Goal: Task Accomplishment & Management: Manage account settings

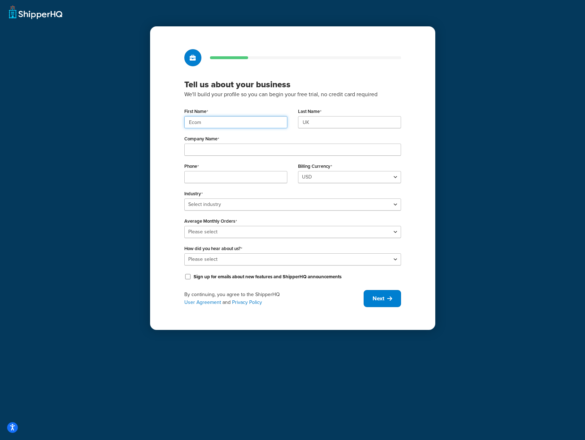
click at [242, 120] on input "Ecom" at bounding box center [235, 122] width 103 height 12
click at [252, 125] on input "Ecom" at bounding box center [235, 122] width 103 height 12
paste input "UMG"
type input "UMG"
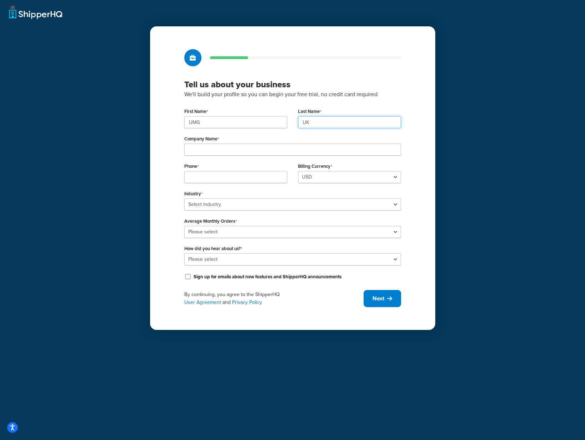
click at [328, 124] on input "UK" at bounding box center [349, 122] width 103 height 12
paste input "MG"
type input "UMG"
click at [265, 147] on input "Company Name" at bounding box center [292, 150] width 217 height 12
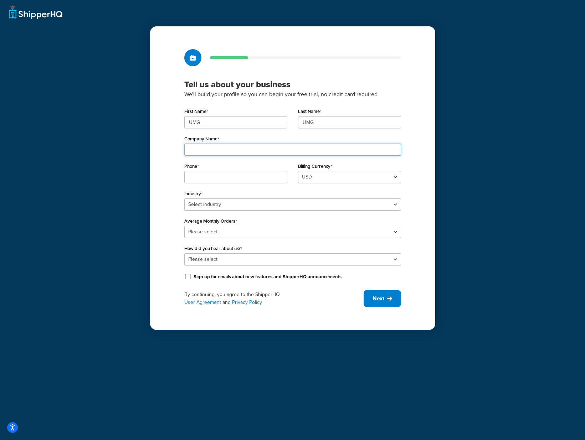
paste input "Universal Music Group"
type input "Universal Music Group"
click at [242, 178] on input "Phone" at bounding box center [235, 177] width 103 height 12
paste input "08449137510"
type input "08449137510"
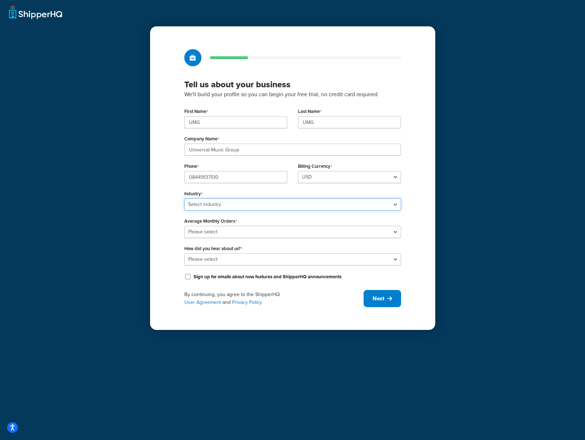
click at [372, 205] on select "Select industry Automotive Adult Agriculture Alcohol, Tobacco & CBD Arts & Craf…" at bounding box center [292, 204] width 217 height 12
select select "7"
click at [184, 198] on select "Select industry Automotive Adult Agriculture Alcohol, Tobacco & CBD Arts & Craf…" at bounding box center [292, 204] width 217 height 12
click at [327, 229] on select "Please select 0-500 501-1,000 1,001-10,000 10,001-20,000 Over 20,000" at bounding box center [292, 232] width 217 height 12
select select "5"
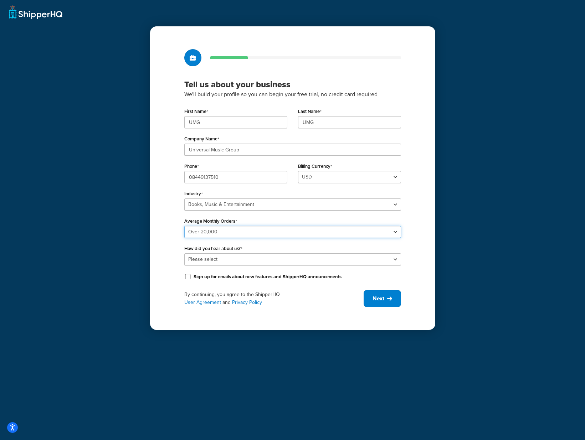
click at [184, 226] on select "Please select 0-500 501-1,000 1,001-10,000 10,001-20,000 Over 20,000" at bounding box center [292, 232] width 217 height 12
click at [373, 260] on select "Please select Online Search App Store or Marketplace Listing Referred by Agency…" at bounding box center [292, 259] width 217 height 12
select select "10"
click at [184, 253] on select "Please select Online Search App Store or Marketplace Listing Referred by Agency…" at bounding box center [292, 259] width 217 height 12
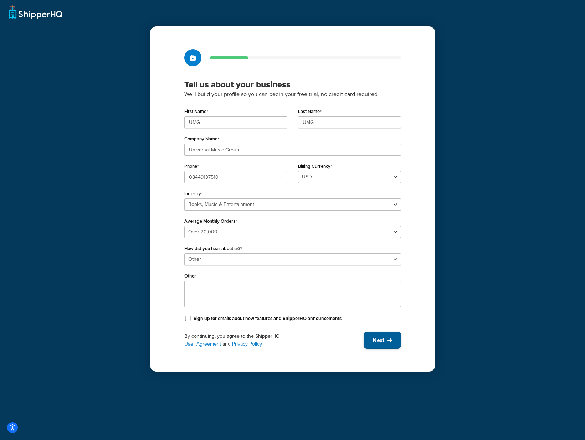
click at [382, 340] on span "Next" at bounding box center [378, 340] width 12 height 8
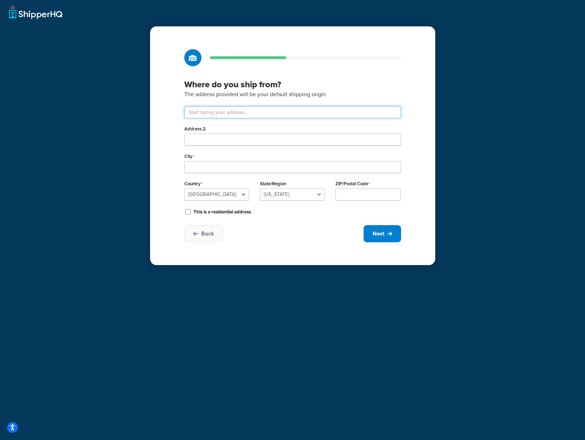
click at [308, 114] on input "text" at bounding box center [292, 112] width 217 height 12
type input "Drayton Field Industrial Estate"
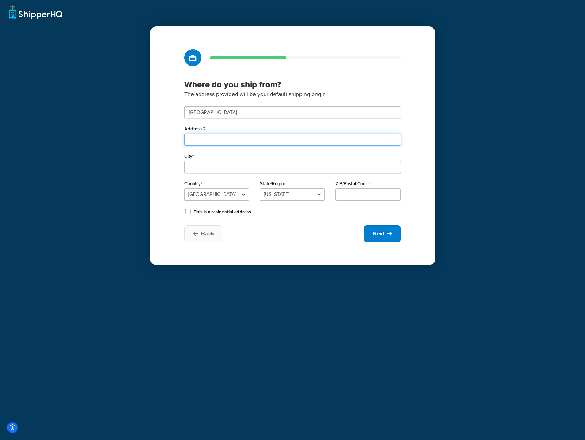
type input "Nasmyth Road"
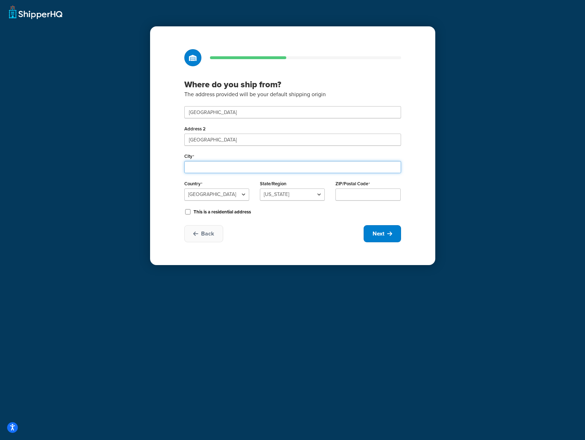
type input "Daventry"
select select "1226"
type input "NN11 8NF"
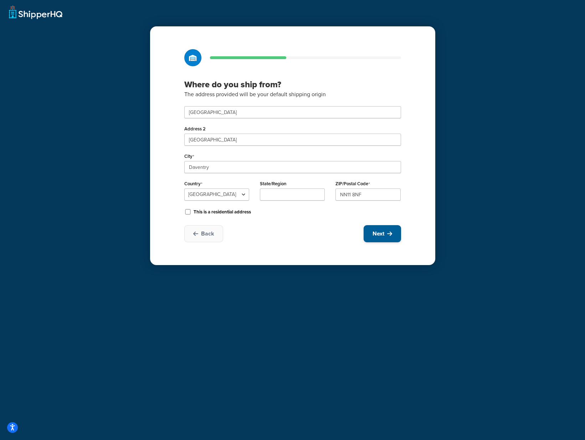
click at [384, 233] on span "Next" at bounding box center [378, 234] width 12 height 8
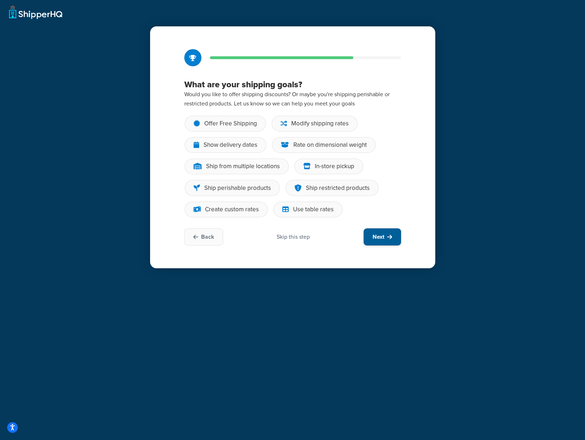
click at [387, 235] on icon at bounding box center [389, 237] width 5 height 6
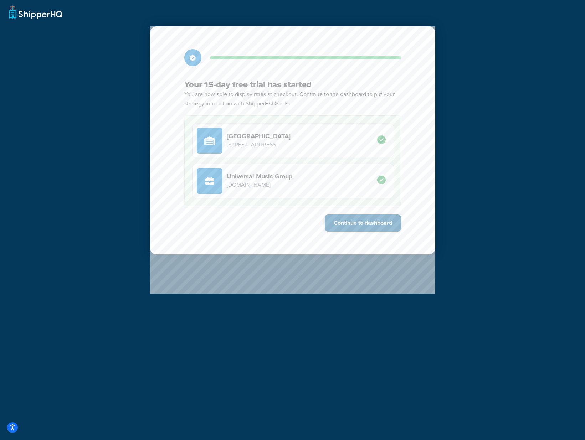
click at [369, 223] on button "Continue to dashboard" at bounding box center [363, 222] width 76 height 17
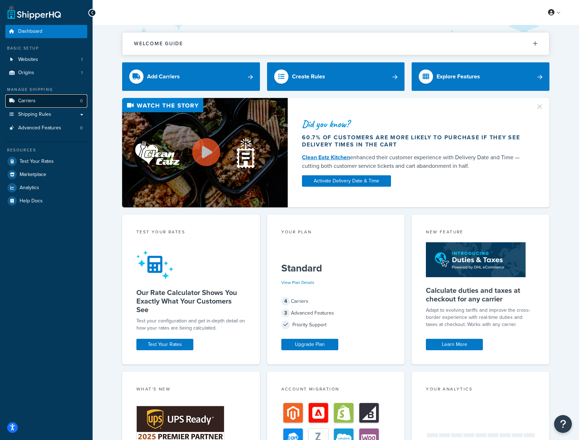
click at [43, 101] on link "Carriers 0" at bounding box center [46, 100] width 82 height 13
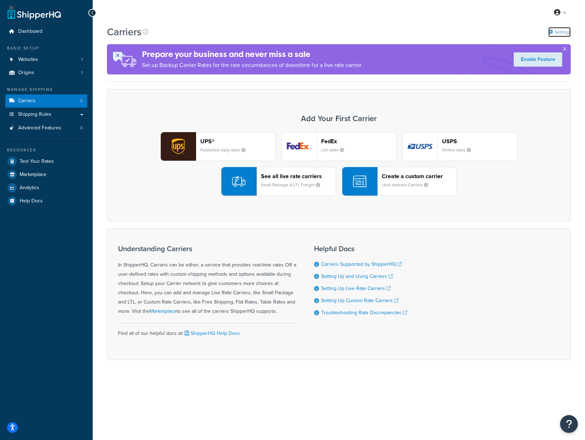
click at [556, 30] on link "Settings" at bounding box center [559, 32] width 22 height 10
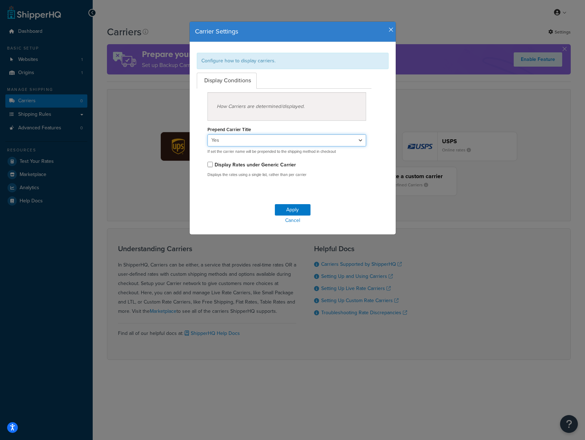
click at [356, 137] on select "Yes No" at bounding box center [286, 140] width 159 height 12
select select "false"
click at [207, 134] on select "Yes No" at bounding box center [286, 140] width 159 height 12
click at [295, 210] on button "Apply" at bounding box center [293, 209] width 36 height 11
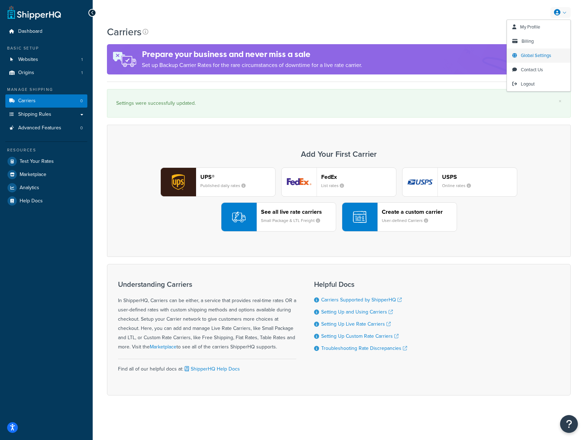
click at [540, 55] on span "Global Settings" at bounding box center [535, 55] width 30 height 7
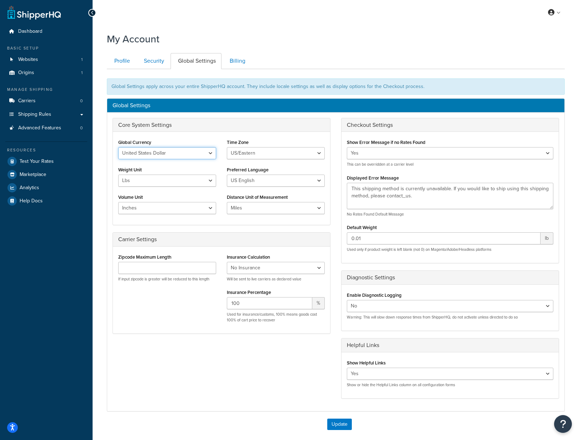
click at [213, 154] on select "United States Dollar Euro British Pound Australian Dollar Canadian Dollar Japan…" at bounding box center [167, 153] width 98 height 12
select select "GBP"
click at [118, 147] on select "United States Dollar Euro British Pound Australian Dollar Canadian Dollar Japan…" at bounding box center [167, 153] width 98 height 12
click at [240, 154] on select "US/Hawaii US/Alaska US/Pacific US/Central US/Mountain US/Eastern US/Arizona Afr…" at bounding box center [276, 153] width 98 height 12
select select "Europe/[GEOGRAPHIC_DATA]"
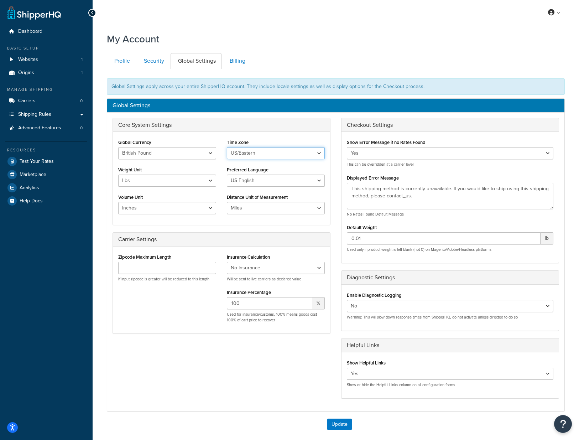
click at [227, 147] on select "US/Hawaii US/Alaska US/Pacific US/Central US/Mountain US/Eastern US/Arizona Afr…" at bounding box center [276, 153] width 98 height 12
click at [209, 181] on select "Lbs Kgs" at bounding box center [167, 181] width 98 height 12
select select "kg"
click at [118, 175] on select "Lbs Kgs" at bounding box center [167, 181] width 98 height 12
click at [262, 181] on select "US English British English" at bounding box center [276, 181] width 98 height 12
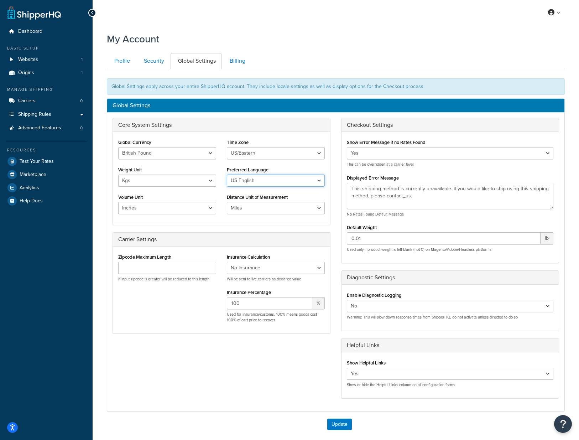
select select "en-GB"
click at [227, 175] on select "US English British English" at bounding box center [276, 181] width 98 height 12
click at [206, 207] on select "Inches Centimetres Feet Yards Metres" at bounding box center [167, 208] width 98 height 12
select select "cm"
click at [118, 202] on select "Inches Centimetres Feet Yards Metres" at bounding box center [167, 208] width 98 height 12
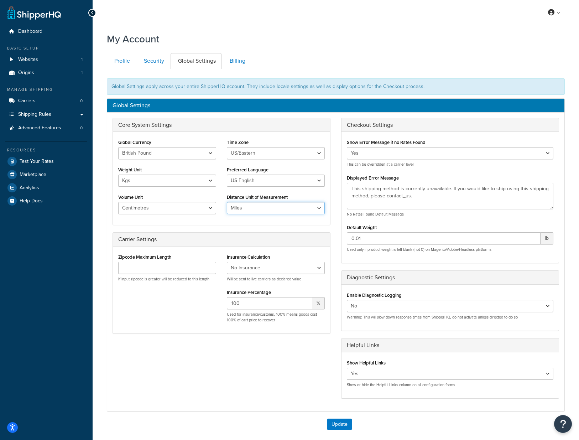
click at [271, 209] on select "Miles Kilometers" at bounding box center [276, 208] width 98 height 12
click at [227, 202] on select "Miles Kilometers" at bounding box center [276, 208] width 98 height 12
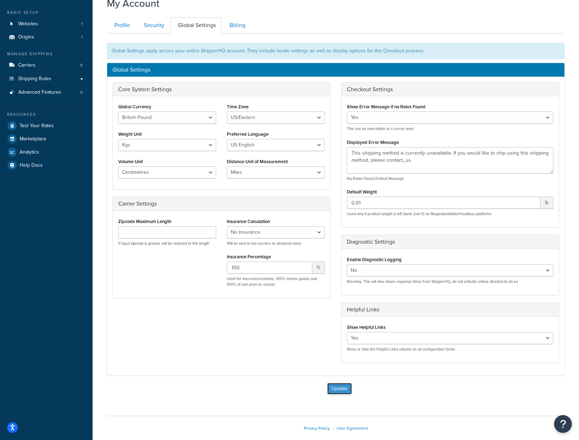
click at [342, 388] on button "Update" at bounding box center [339, 388] width 25 height 11
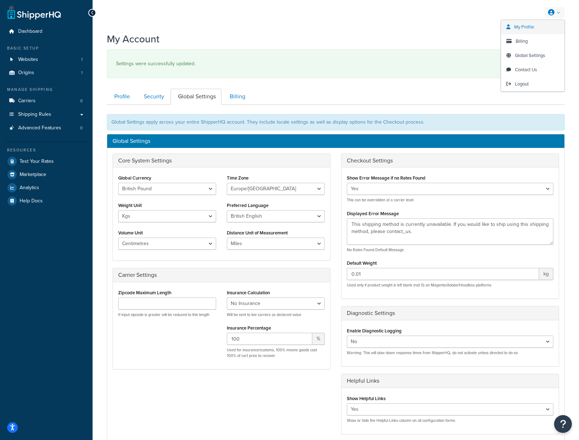
click at [534, 27] on span "My Profile" at bounding box center [524, 27] width 20 height 7
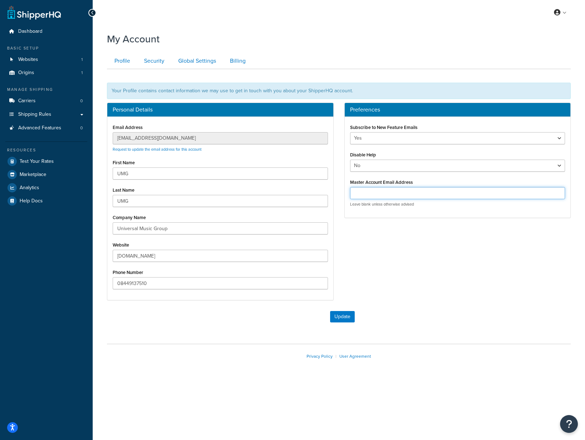
click at [420, 192] on input "Master Account Email Address" at bounding box center [457, 193] width 215 height 12
paste input "[EMAIL_ADDRESS][DOMAIN_NAME]"
type input "[EMAIL_ADDRESS][DOMAIN_NAME]"
click at [347, 320] on button "Update" at bounding box center [342, 316] width 25 height 11
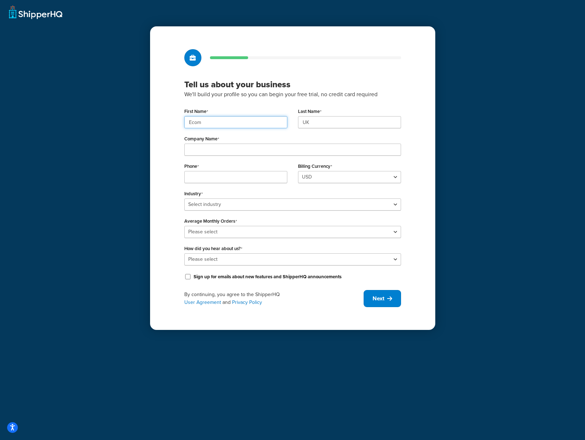
click at [245, 122] on input "Ecom" at bounding box center [235, 122] width 103 height 12
click at [245, 123] on input "Ecom" at bounding box center [235, 122] width 103 height 12
paste input "UMG"
type input "UMG"
click at [344, 124] on input "UK" at bounding box center [349, 122] width 103 height 12
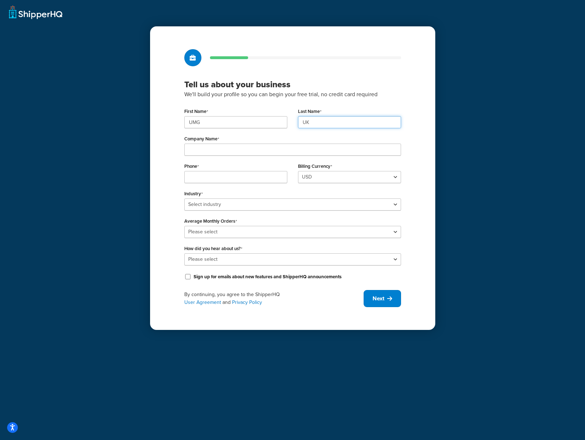
click at [344, 124] on input "UK" at bounding box center [349, 122] width 103 height 12
paste input "MG"
type input "UMG"
click at [289, 154] on input "Company Name" at bounding box center [292, 150] width 217 height 12
paste input "Universal Music Group"
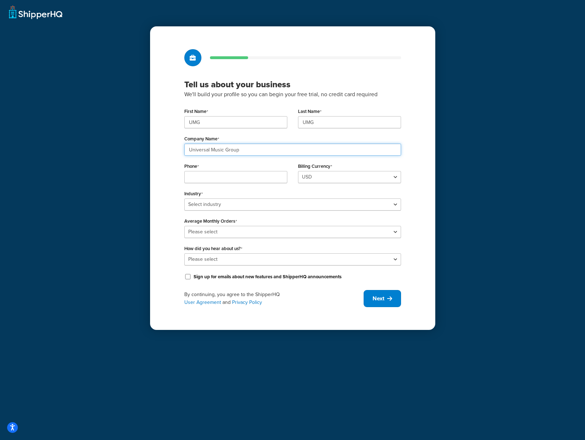
type input "Universal Music Group"
click at [212, 179] on input "Phone" at bounding box center [235, 177] width 103 height 12
paste input "08449137510"
type input "08449137510"
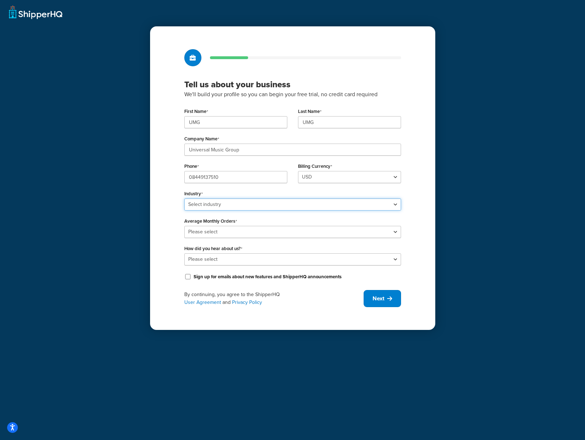
click at [328, 202] on select "Select industry Automotive Adult Agriculture Alcohol, Tobacco & CBD Arts & Craf…" at bounding box center [292, 204] width 217 height 12
select select "7"
click at [184, 198] on select "Select industry Automotive Adult Agriculture Alcohol, Tobacco & CBD Arts & Craf…" at bounding box center [292, 204] width 217 height 12
click at [296, 229] on select "Please select 0-500 501-1,000 1,001-10,000 10,001-20,000 Over 20,000" at bounding box center [292, 232] width 217 height 12
select select "5"
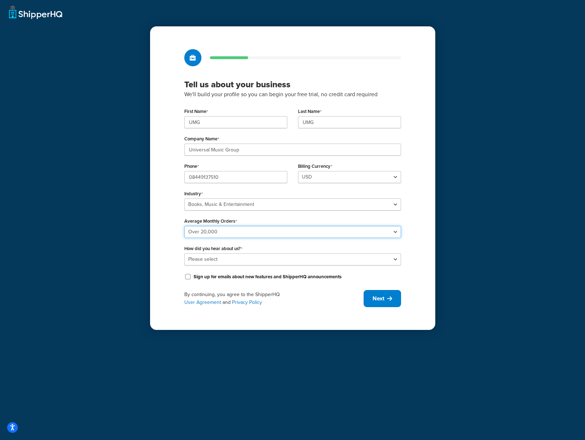
click at [184, 226] on select "Please select 0-500 501-1,000 1,001-10,000 10,001-20,000 Over 20,000" at bounding box center [292, 232] width 217 height 12
drag, startPoint x: 348, startPoint y: 260, endPoint x: 344, endPoint y: 264, distance: 5.6
click at [348, 260] on select "Please select Online Search App Store or Marketplace Listing Referred by Agency…" at bounding box center [292, 259] width 217 height 12
select select "10"
click at [184, 253] on select "Please select Online Search App Store or Marketplace Listing Referred by Agency…" at bounding box center [292, 259] width 217 height 12
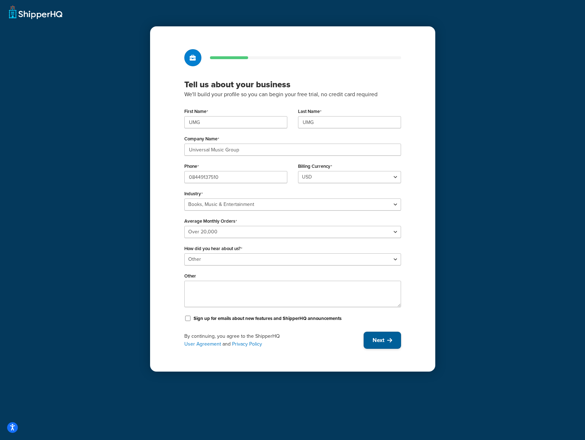
click at [385, 341] on button "Next" at bounding box center [381, 340] width 37 height 17
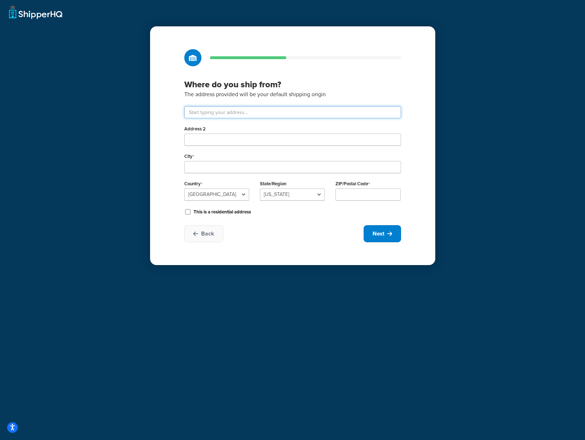
click at [245, 109] on input "text" at bounding box center [292, 112] width 217 height 12
type input "Drayton Field Industrial Estate"
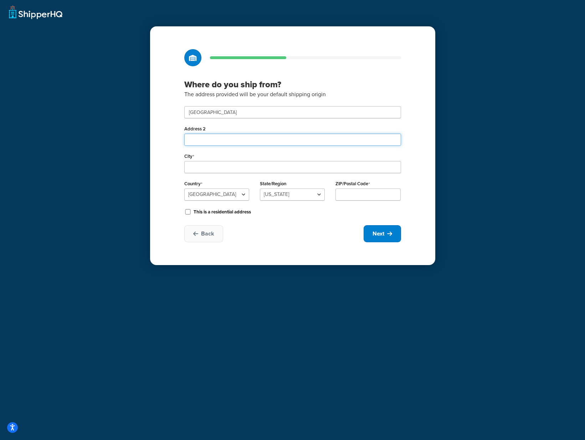
type input "Nasmyth Road"
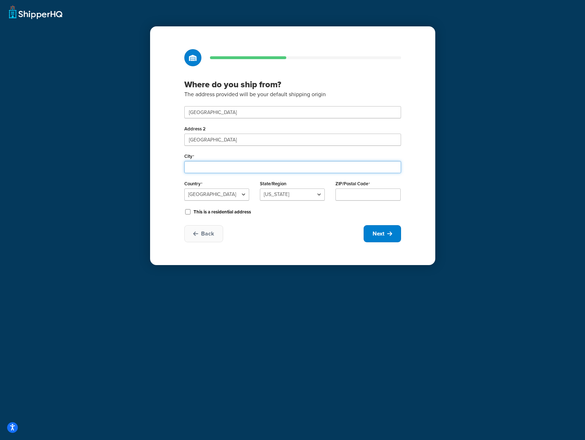
type input "Daventry"
select select "1226"
type input "NN11 8NF"
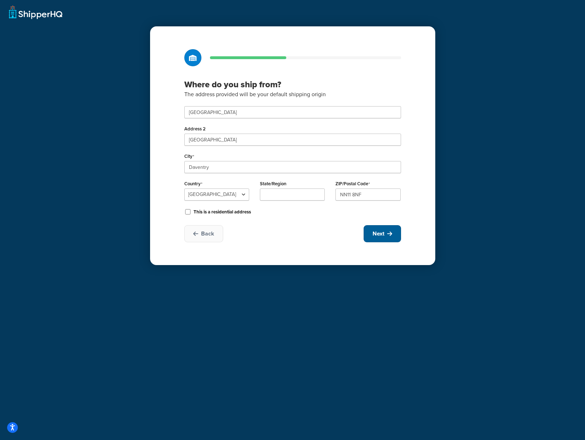
click at [382, 237] on span "Next" at bounding box center [378, 234] width 12 height 8
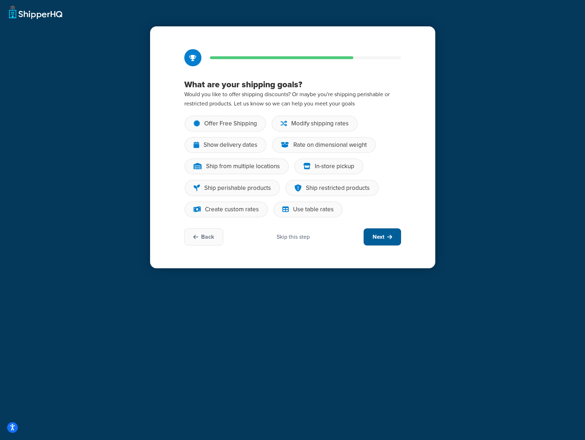
click at [379, 236] on span "Next" at bounding box center [378, 237] width 12 height 8
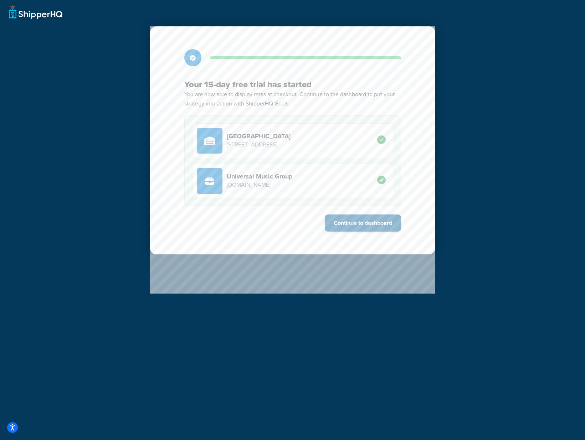
click at [375, 223] on button "Continue to dashboard" at bounding box center [363, 222] width 76 height 17
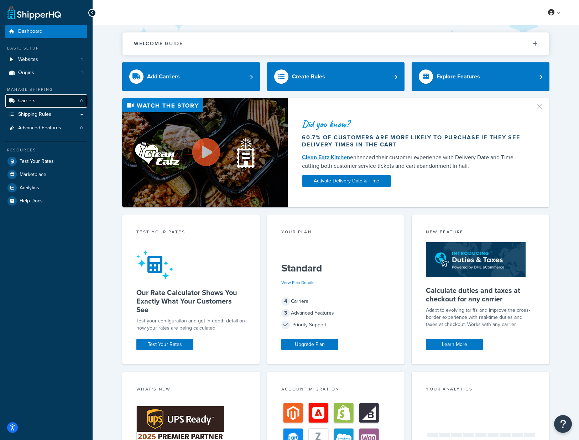
click at [21, 101] on span "Carriers" at bounding box center [26, 101] width 17 height 6
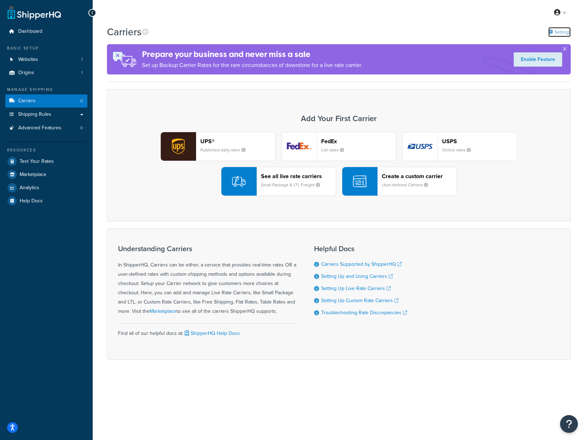
click at [567, 33] on link "Settings" at bounding box center [559, 32] width 22 height 10
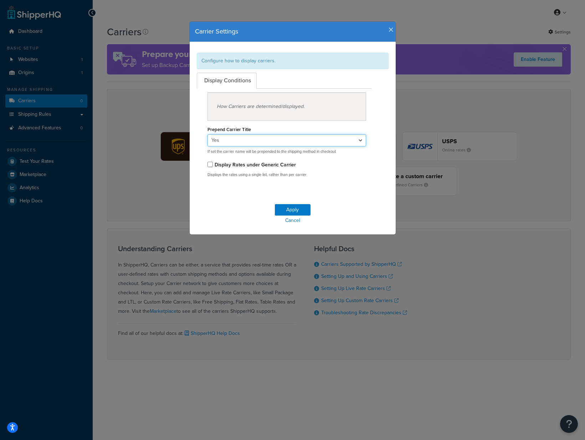
click at [358, 140] on select "Yes No" at bounding box center [286, 140] width 159 height 12
select select "false"
click at [207, 134] on select "Yes No" at bounding box center [286, 140] width 159 height 12
click at [293, 209] on button "Apply" at bounding box center [293, 209] width 36 height 11
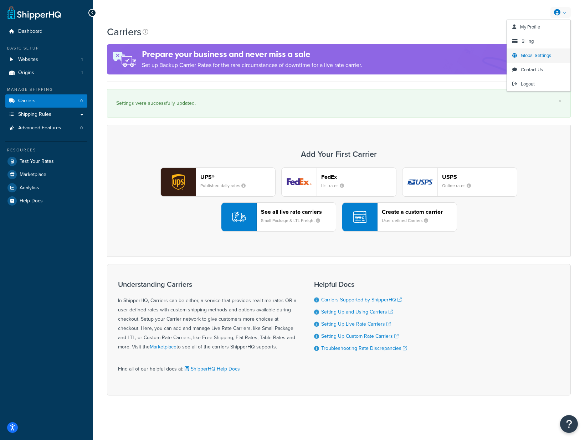
click at [547, 56] on span "Global Settings" at bounding box center [535, 55] width 30 height 7
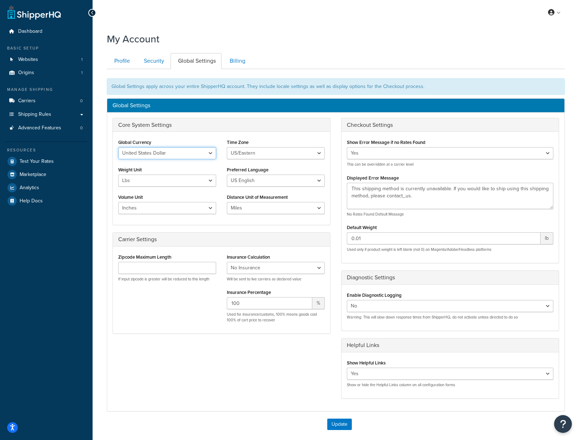
click at [208, 154] on select "United States Dollar Euro British Pound Australian Dollar Canadian Dollar Japan…" at bounding box center [167, 153] width 98 height 12
select select "GBP"
click at [118, 147] on select "United States Dollar Euro British Pound Australian Dollar Canadian Dollar Japan…" at bounding box center [167, 153] width 98 height 12
click at [249, 150] on select "[GEOGRAPHIC_DATA]/[US_STATE] [GEOGRAPHIC_DATA]/[US_STATE] [GEOGRAPHIC_DATA]/[GE…" at bounding box center [276, 153] width 98 height 12
select select "Europe/[GEOGRAPHIC_DATA]"
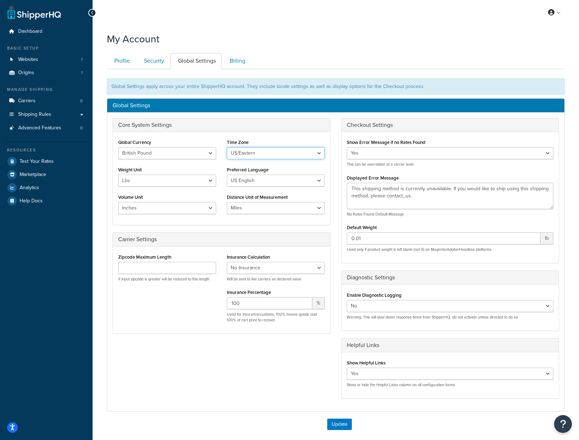
click at [227, 147] on select "US/Hawaii US/Alaska US/Pacific US/Central US/Mountain US/Eastern US/Arizona Afr…" at bounding box center [276, 153] width 98 height 12
click at [211, 181] on select "Lbs Kgs" at bounding box center [167, 181] width 98 height 12
select select "kg"
click at [118, 175] on select "Lbs Kgs" at bounding box center [167, 181] width 98 height 12
click at [249, 183] on select "US English British English" at bounding box center [276, 181] width 98 height 12
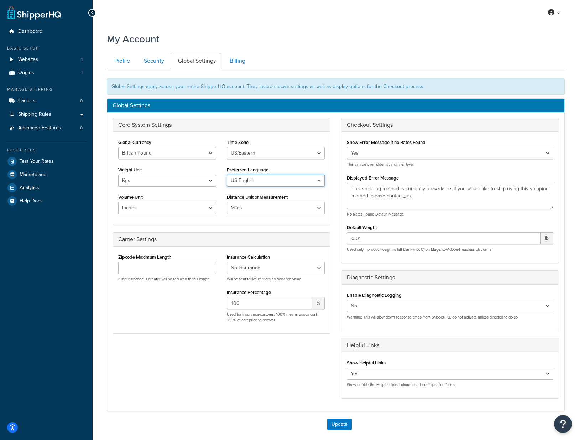
select select "en-[GEOGRAPHIC_DATA]"
click at [227, 175] on select "US English British English" at bounding box center [276, 181] width 98 height 12
click at [211, 208] on select "Inches Centimetres Feet Yards Metres" at bounding box center [167, 208] width 98 height 12
select select "cm"
click at [118, 202] on select "Inches Centimetres Feet Yards Metres" at bounding box center [167, 208] width 98 height 12
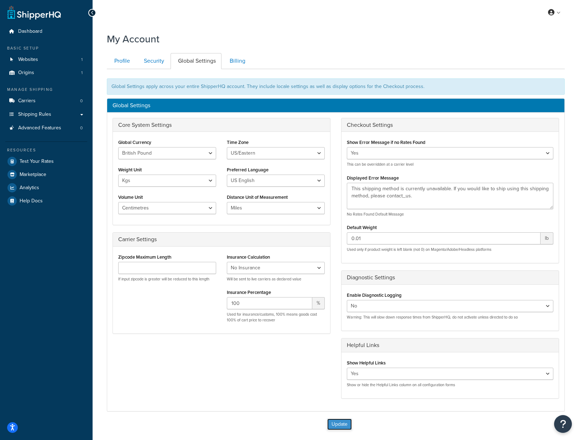
click at [340, 424] on button "Update" at bounding box center [339, 424] width 25 height 11
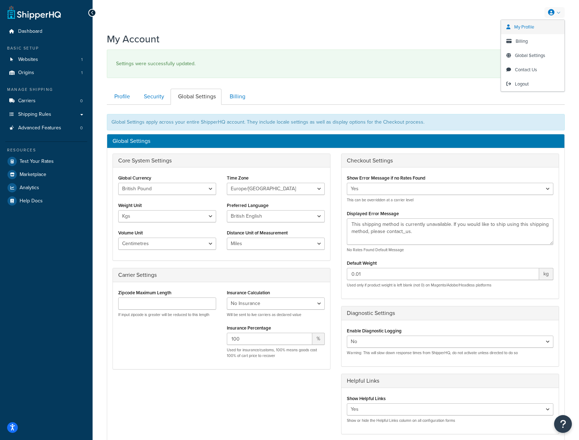
click at [524, 28] on span "My Profile" at bounding box center [524, 27] width 20 height 7
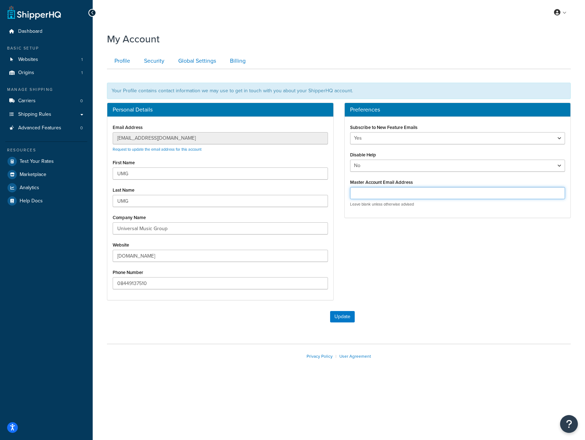
click at [391, 193] on input "Master Account Email Address" at bounding box center [457, 193] width 215 height 12
paste input "[EMAIL_ADDRESS][DOMAIN_NAME]"
type input "[EMAIL_ADDRESS][DOMAIN_NAME]"
click at [349, 318] on button "Update" at bounding box center [342, 316] width 25 height 11
